Goal: Task Accomplishment & Management: Complete application form

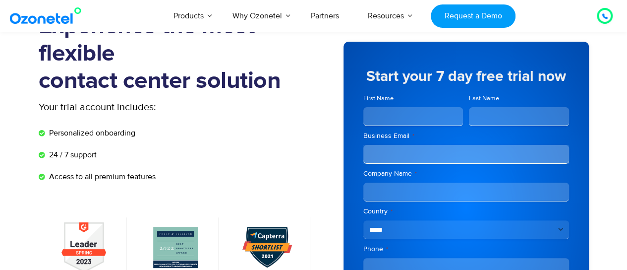
scroll to position [50, 0]
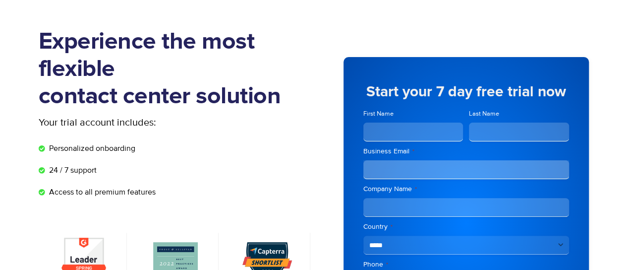
click at [402, 133] on input "First Name" at bounding box center [413, 131] width 100 height 19
type input "*******"
type input "*"
click at [405, 168] on input "Business Email *" at bounding box center [466, 169] width 206 height 19
click at [388, 165] on input "Business Email *" at bounding box center [466, 169] width 206 height 19
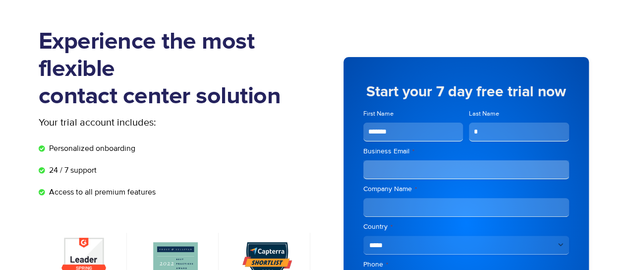
click at [393, 167] on input "Business Email *" at bounding box center [466, 169] width 206 height 19
click at [401, 152] on label "Business Email *" at bounding box center [466, 151] width 206 height 10
click at [401, 160] on input "Business Email *" at bounding box center [466, 169] width 206 height 19
click at [401, 152] on label "Business Email *" at bounding box center [466, 151] width 206 height 10
click at [401, 160] on input "Business Email *" at bounding box center [466, 169] width 206 height 19
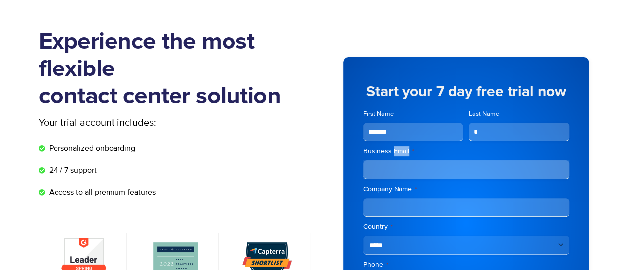
click at [430, 155] on label "Business Email *" at bounding box center [466, 151] width 206 height 10
click at [430, 160] on input "Business Email *" at bounding box center [466, 169] width 206 height 19
click at [397, 152] on label "Business Email *" at bounding box center [466, 151] width 206 height 10
click at [397, 160] on input "Business Email *" at bounding box center [466, 169] width 206 height 19
click at [397, 152] on label "Business Email *" at bounding box center [466, 151] width 206 height 10
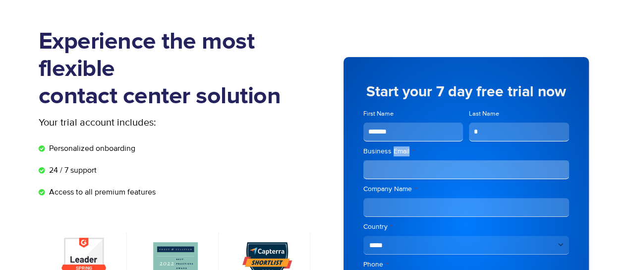
click at [397, 160] on input "Business Email *" at bounding box center [466, 169] width 206 height 19
click at [420, 151] on label "Business Email *" at bounding box center [466, 151] width 206 height 10
click at [420, 160] on input "Business Email *" at bounding box center [466, 169] width 206 height 19
click at [397, 150] on label "Business Email *" at bounding box center [466, 151] width 206 height 10
click at [397, 160] on input "Business Email *" at bounding box center [466, 169] width 206 height 19
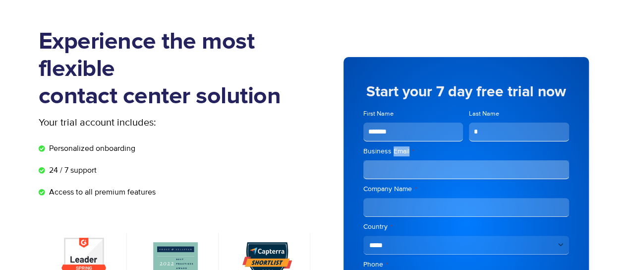
click at [397, 150] on label "Business Email *" at bounding box center [466, 151] width 206 height 10
click at [397, 160] on input "Business Email *" at bounding box center [466, 169] width 206 height 19
click at [424, 150] on label "Business Email *" at bounding box center [466, 151] width 206 height 10
click at [424, 160] on input "Business Email *" at bounding box center [466, 169] width 206 height 19
click at [403, 152] on label "Business Email *" at bounding box center [466, 151] width 206 height 10
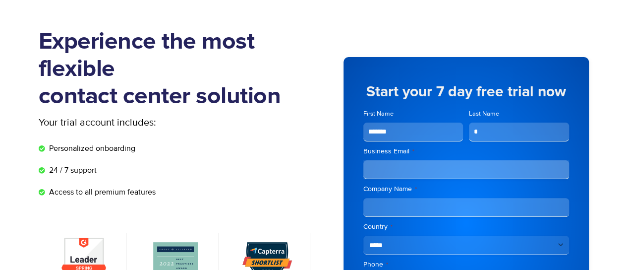
click at [403, 160] on input "Business Email *" at bounding box center [466, 169] width 206 height 19
click at [403, 152] on label "Business Email *" at bounding box center [466, 151] width 206 height 10
click at [403, 160] on input "Business Email *" at bounding box center [466, 169] width 206 height 19
click at [419, 151] on label "Business Email *" at bounding box center [466, 151] width 206 height 10
click at [419, 160] on input "Business Email *" at bounding box center [466, 169] width 206 height 19
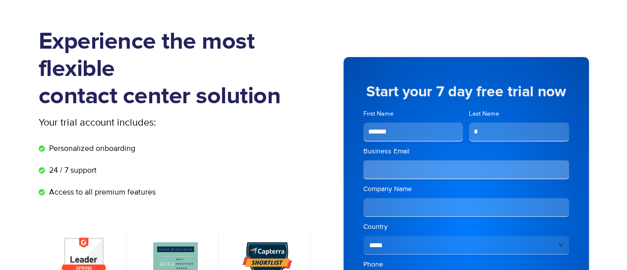
click at [400, 151] on label "Business Email *" at bounding box center [466, 151] width 206 height 10
click at [400, 160] on input "Business Email *" at bounding box center [466, 169] width 206 height 19
click at [400, 151] on label "Business Email *" at bounding box center [466, 151] width 206 height 10
click at [400, 160] on input "Business Email *" at bounding box center [466, 169] width 206 height 19
click at [395, 166] on input "Business Email *" at bounding box center [466, 169] width 206 height 19
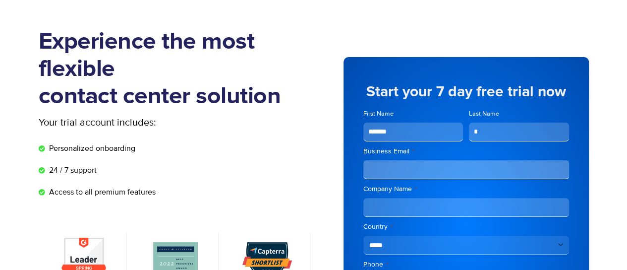
click at [399, 150] on label "Business Email *" at bounding box center [466, 151] width 206 height 10
click at [399, 160] on input "Business Email *" at bounding box center [466, 169] width 206 height 19
click at [399, 150] on label "Business Email *" at bounding box center [466, 151] width 206 height 10
click at [399, 160] on input "Business Email *" at bounding box center [466, 169] width 206 height 19
click at [425, 150] on label "Business Email *" at bounding box center [466, 151] width 206 height 10
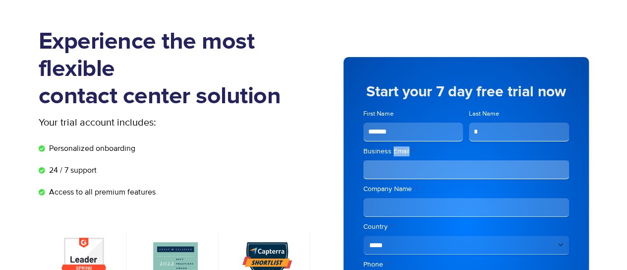
click at [425, 160] on input "Business Email *" at bounding box center [466, 169] width 206 height 19
click at [399, 150] on label "Business Email *" at bounding box center [466, 151] width 206 height 10
click at [399, 160] on input "Business Email *" at bounding box center [466, 169] width 206 height 19
click at [399, 150] on label "Business Email *" at bounding box center [466, 151] width 206 height 10
click at [399, 160] on input "Business Email *" at bounding box center [466, 169] width 206 height 19
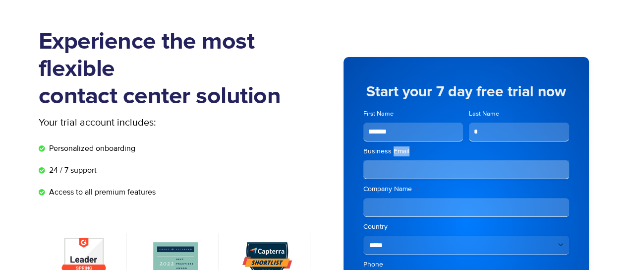
click at [429, 155] on label "Business Email *" at bounding box center [466, 151] width 206 height 10
click at [429, 160] on input "Business Email *" at bounding box center [466, 169] width 206 height 19
click at [399, 152] on label "Business Email *" at bounding box center [466, 151] width 206 height 10
click at [399, 160] on input "Business Email *" at bounding box center [466, 169] width 206 height 19
click at [399, 152] on label "Business Email *" at bounding box center [466, 151] width 206 height 10
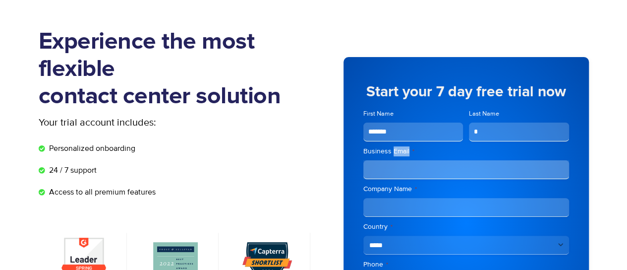
click at [399, 160] on input "Business Email *" at bounding box center [466, 169] width 206 height 19
click at [430, 156] on label "Business Email *" at bounding box center [466, 151] width 206 height 10
click at [430, 160] on input "Business Email *" at bounding box center [466, 169] width 206 height 19
click at [375, 167] on input "Business Email *" at bounding box center [466, 169] width 206 height 19
type input "**********"
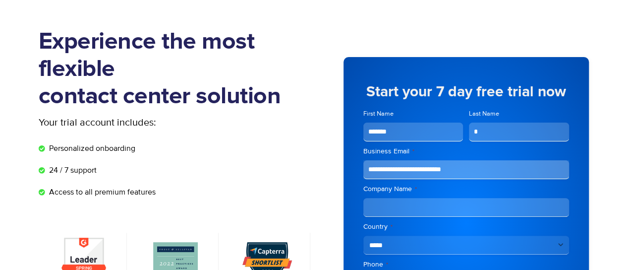
click at [473, 204] on input "Company Name *" at bounding box center [466, 207] width 206 height 19
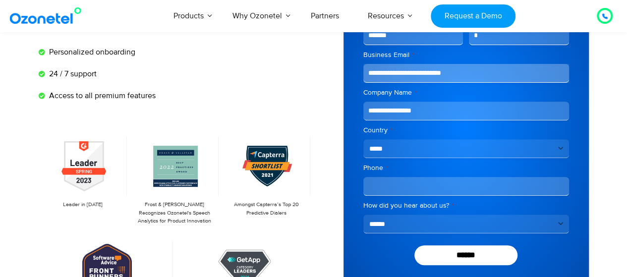
scroll to position [149, 0]
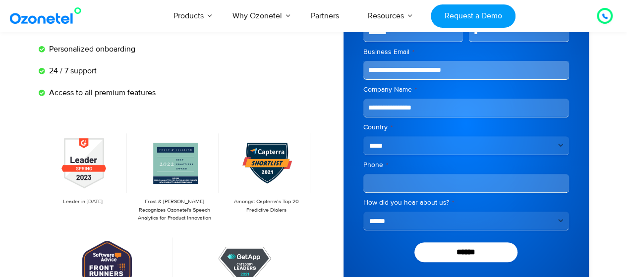
type input "**********"
click at [399, 182] on input "Phone *" at bounding box center [466, 183] width 206 height 19
type input "**********"
click at [399, 223] on select "**********" at bounding box center [466, 221] width 206 height 19
select select "**********"
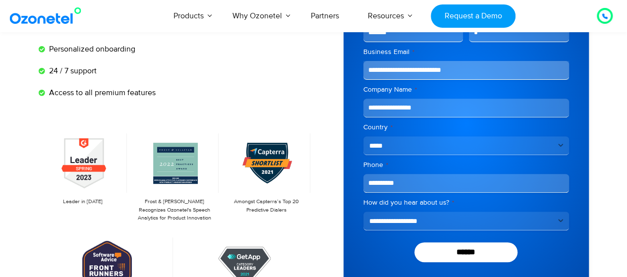
click at [363, 212] on select "**********" at bounding box center [466, 221] width 206 height 19
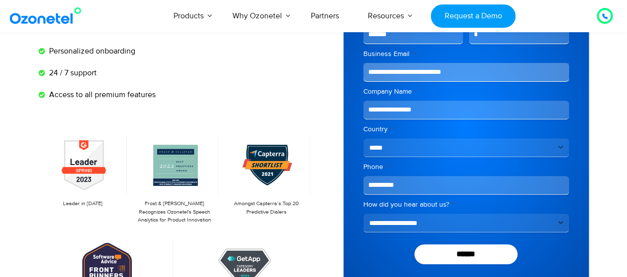
scroll to position [198, 0]
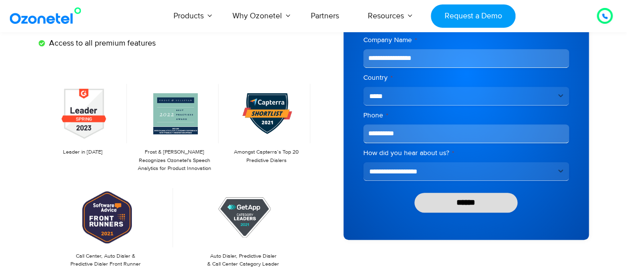
click at [454, 204] on input "******" at bounding box center [465, 203] width 103 height 20
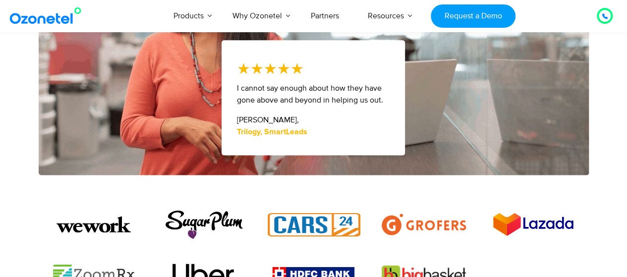
scroll to position [694, 0]
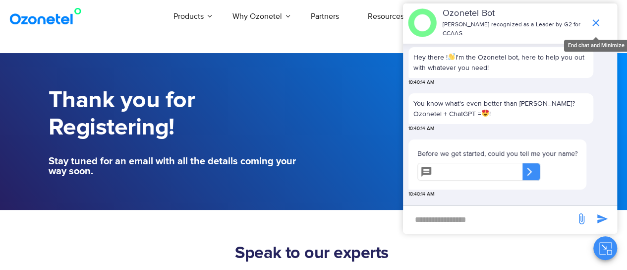
click at [598, 18] on icon "end chat or minimize" at bounding box center [596, 23] width 12 height 12
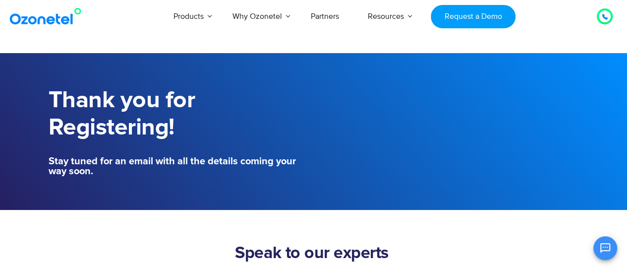
scroll to position [10, 0]
click at [328, 18] on link "Partners" at bounding box center [324, 16] width 57 height 33
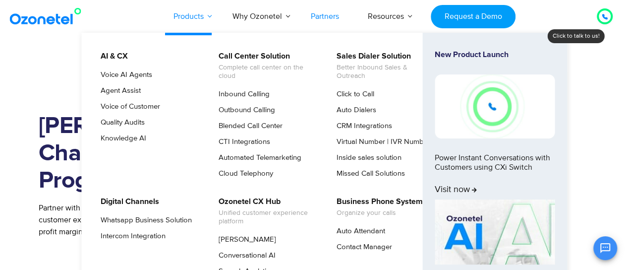
click at [184, 20] on link "Products" at bounding box center [188, 16] width 59 height 33
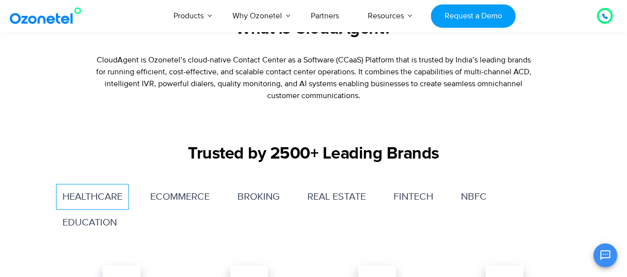
scroll to position [248, 0]
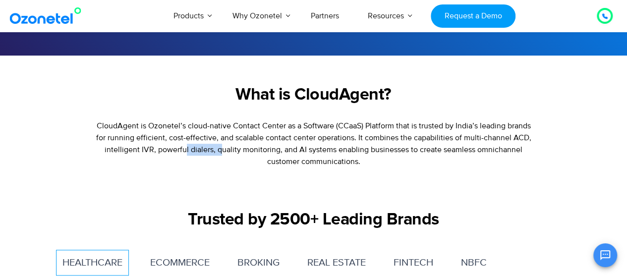
drag, startPoint x: 198, startPoint y: 150, endPoint x: 260, endPoint y: 150, distance: 61.9
click at [241, 150] on p "CloudAgent is Ozonetel’s cloud-native Contact Center as a Software (CCaaS) Plat…" at bounding box center [314, 144] width 440 height 48
click at [260, 150] on p "CloudAgent is Ozonetel’s cloud-native Contact Center as a Software (CCaaS) Plat…" at bounding box center [314, 144] width 440 height 48
drag, startPoint x: 251, startPoint y: 149, endPoint x: 327, endPoint y: 146, distance: 76.4
click at [273, 146] on p "CloudAgent is Ozonetel’s cloud-native Contact Center as a Software (CCaaS) Plat…" at bounding box center [314, 144] width 440 height 48
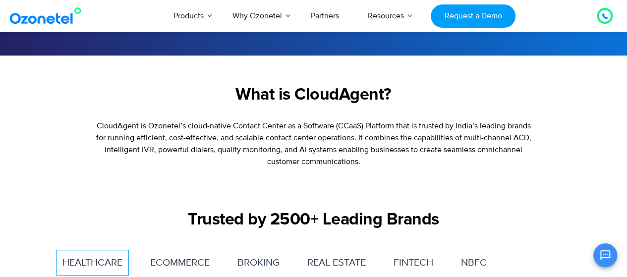
click at [327, 146] on p "CloudAgent is Ozonetel’s cloud-native Contact Center as a Software (CCaaS) Plat…" at bounding box center [314, 144] width 440 height 48
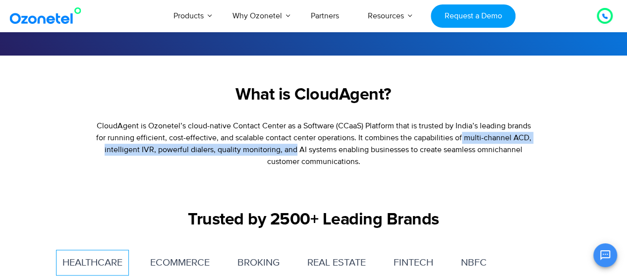
drag, startPoint x: 296, startPoint y: 148, endPoint x: 495, endPoint y: 141, distance: 199.3
click at [483, 141] on p "CloudAgent is Ozonetel’s cloud-native Contact Center as a Software (CCaaS) Plat…" at bounding box center [314, 144] width 440 height 48
click at [495, 141] on p "CloudAgent is Ozonetel’s cloud-native Contact Center as a Software (CCaaS) Plat…" at bounding box center [314, 144] width 440 height 48
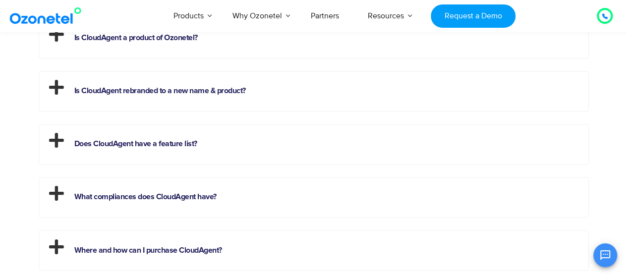
scroll to position [2527, 0]
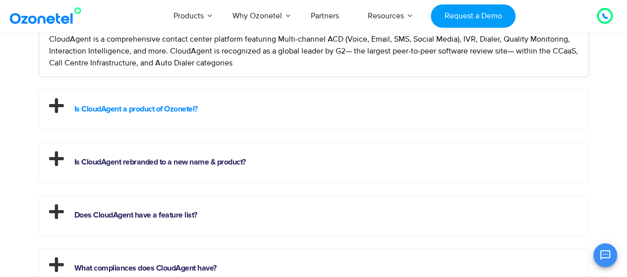
click at [141, 109] on link "Is CloudAgent a product of Ozonetel?" at bounding box center [135, 109] width 123 height 8
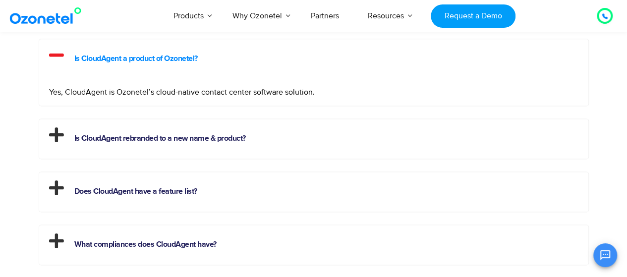
click at [85, 59] on link "Is CloudAgent a product of Ozonetel?" at bounding box center [135, 58] width 123 height 8
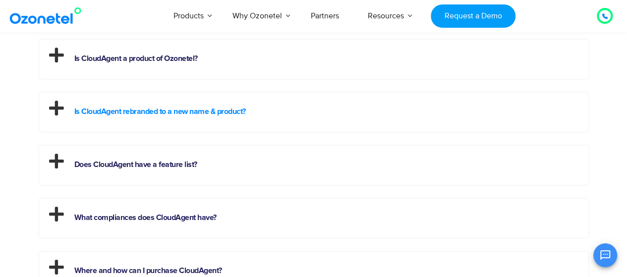
click at [129, 112] on link "Is CloudAgent rebranded to a new name & product?" at bounding box center [159, 112] width 171 height 8
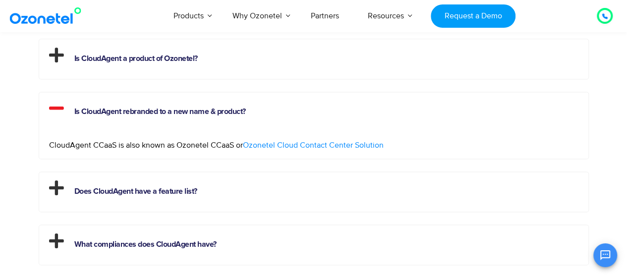
click at [309, 143] on span "Ozonetel Cloud Contact Center Solution" at bounding box center [313, 145] width 141 height 10
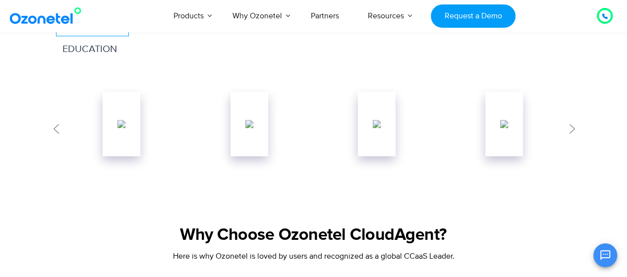
scroll to position [297, 0]
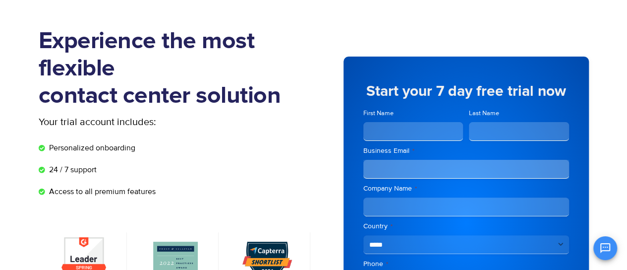
scroll to position [50, 0]
